Goal: Information Seeking & Learning: Compare options

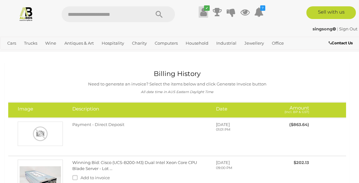
click at [200, 12] on icon at bounding box center [203, 11] width 7 height 11
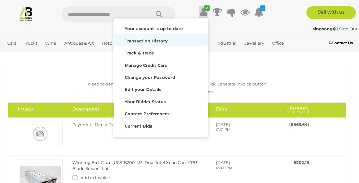
click at [152, 39] on strong "Transaction History" at bounding box center [146, 40] width 43 height 5
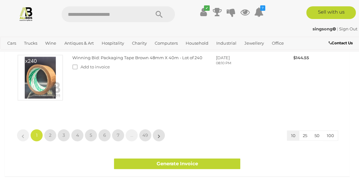
scroll to position [513, 0]
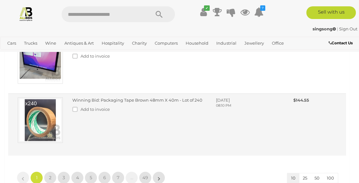
click at [118, 97] on link "Winning Bid: Packaging Tape Brown 48mm X 40m - Lot of 240" at bounding box center [137, 99] width 130 height 5
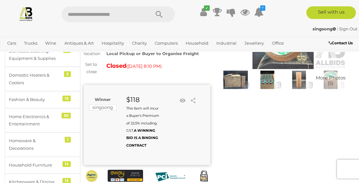
scroll to position [80, 0]
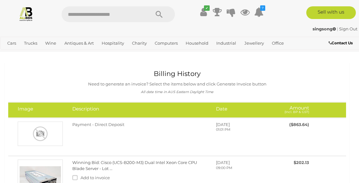
scroll to position [513, 0]
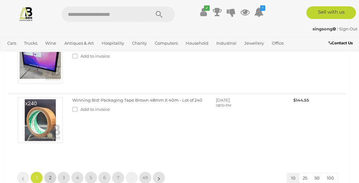
click at [50, 174] on span "2" at bounding box center [50, 177] width 3 height 6
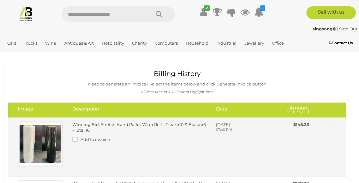
click at [141, 126] on link "Winning Bid: Stretch Hand Pallet Wrap Roll - Clear x10 & Black x6 - Total 16 ..." at bounding box center [139, 127] width 134 height 11
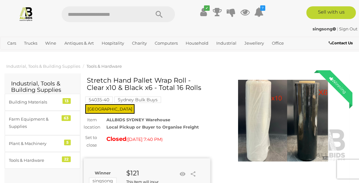
click at [123, 87] on h1 "Stretch Hand Pallet Wrap Roll - Clear x10 & Black x6 - Total 16 Rolls" at bounding box center [148, 83] width 122 height 15
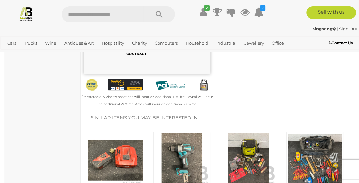
scroll to position [4, 0]
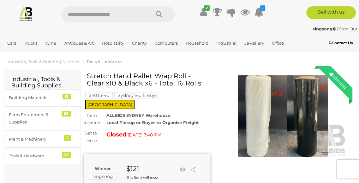
click at [109, 84] on h1 "Stretch Hand Pallet Wrap Roll - Clear x10 & Black x6 - Total 16 Rolls" at bounding box center [148, 79] width 122 height 15
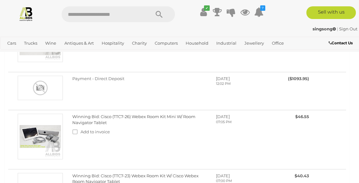
scroll to position [479, 0]
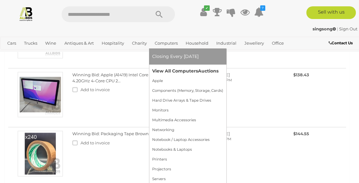
click at [175, 70] on link "View All Computers Auctions" at bounding box center [187, 71] width 71 height 10
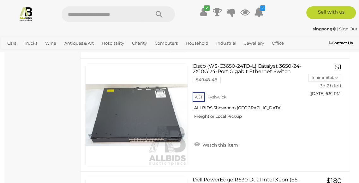
scroll to position [959, 0]
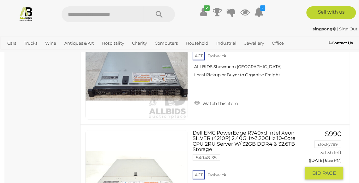
click at [259, 135] on link "Dell EMC PowerEdge R740xd Intel Xeon SILVER (4210R) 2.40GHz-3.20GHz 10-Core CPU…" at bounding box center [249, 165] width 103 height 71
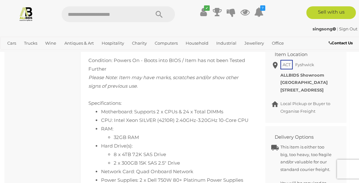
scroll to position [479, 0]
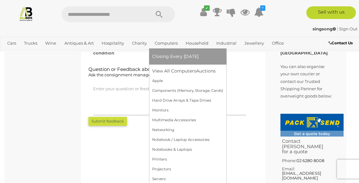
click at [167, 42] on link "Computers" at bounding box center [166, 43] width 28 height 10
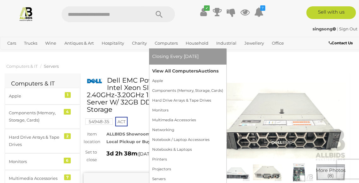
click at [177, 71] on link "View All Computers Auctions" at bounding box center [187, 71] width 71 height 10
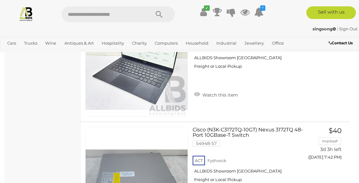
scroll to position [3498, 0]
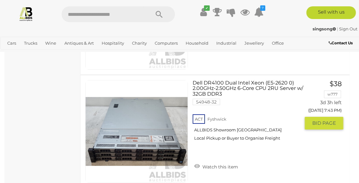
click at [231, 82] on link "Dell DR4100 Dual Intel Xeon (E5-2620 0) 2.00GHz-2.50GHz 6-Core CPU 2RU Server w…" at bounding box center [249, 113] width 103 height 66
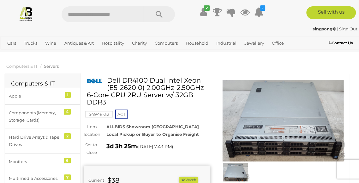
click at [336, 91] on img at bounding box center [283, 121] width 127 height 82
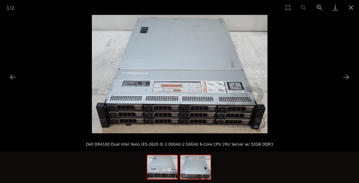
click at [194, 174] on img at bounding box center [195, 167] width 30 height 24
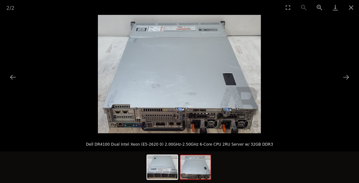
scroll to position [160, 0]
click at [351, 6] on button "Close gallery" at bounding box center [352, 7] width 16 height 15
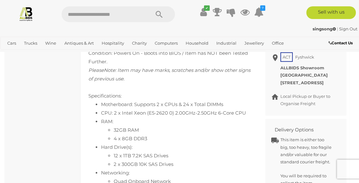
scroll to position [321, 0]
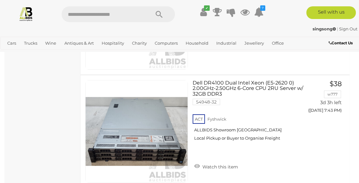
scroll to position [3498, 0]
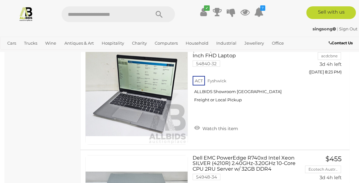
scroll to position [5280, 0]
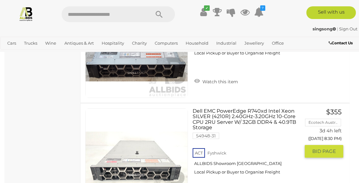
click at [202, 108] on link "Dell EMC PowerEdge R740xd Intel Xeon SILVER (4210R) 2.40GHz-3.20GHz 10-Core CPU…" at bounding box center [249, 143] width 103 height 71
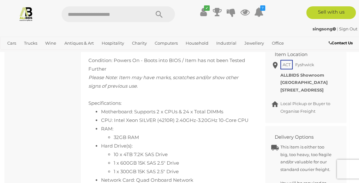
scroll to position [52, 0]
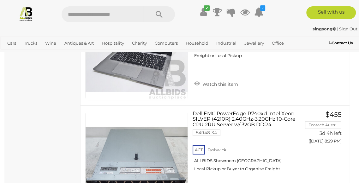
scroll to position [5162, 0]
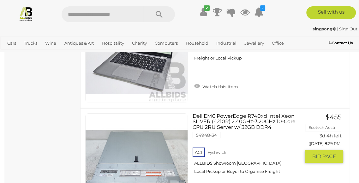
click at [240, 114] on link "Dell EMC PowerEdge R740xd Intel Xeon SILVER (4210R) 2.40GHz-3.20GHz 10-Core CPU…" at bounding box center [249, 146] width 103 height 66
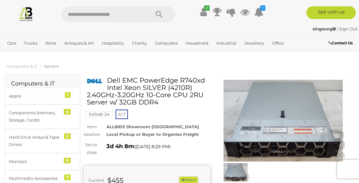
click at [236, 176] on img at bounding box center [236, 172] width 28 height 18
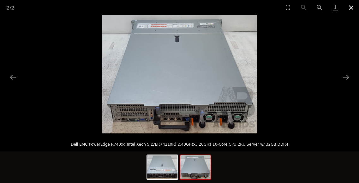
click at [351, 6] on button "Close gallery" at bounding box center [352, 7] width 16 height 15
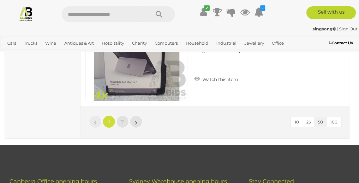
scroll to position [5725, 0]
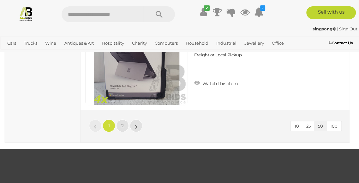
click at [137, 119] on li "»" at bounding box center [136, 125] width 12 height 13
click at [123, 123] on span "2" at bounding box center [122, 126] width 3 height 6
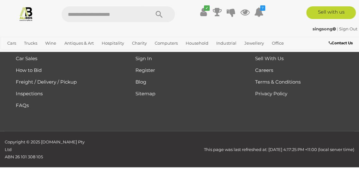
scroll to position [114, 0]
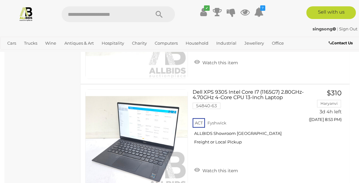
scroll to position [594, 0]
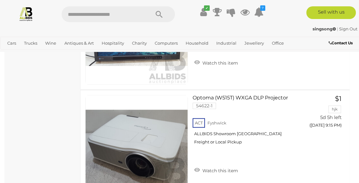
scroll to position [2511, 0]
